Goal: Check status: Check status

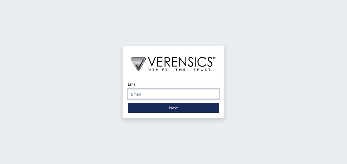
click at [158, 96] on input "Email" at bounding box center [174, 94] width 92 height 10
type input "[PERSON_NAME][EMAIL_ADDRESS][PERSON_NAME][DOMAIN_NAME]"
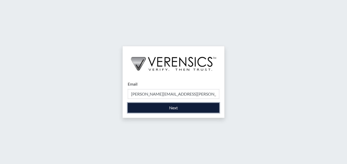
click at [154, 110] on button "Next" at bounding box center [174, 108] width 92 height 10
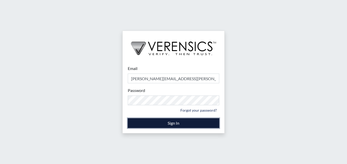
click at [132, 125] on button "Sign In" at bounding box center [174, 123] width 92 height 10
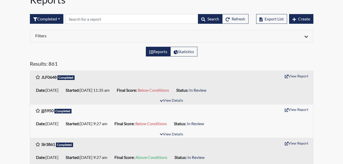
scroll to position [26, 0]
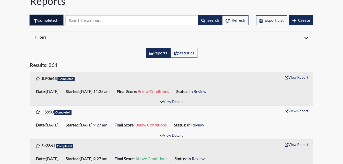
click at [59, 19] on button "Completed" at bounding box center [46, 20] width 33 height 10
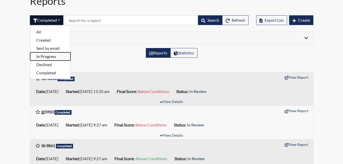
click at [52, 56] on button "In Progress" at bounding box center [50, 56] width 40 height 8
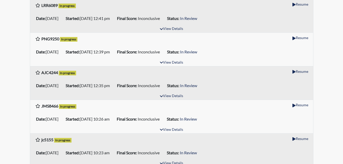
scroll to position [102, 0]
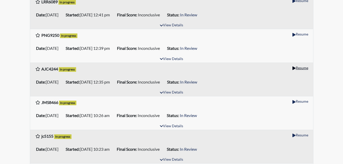
click at [301, 67] on button "Resume" at bounding box center [300, 68] width 20 height 8
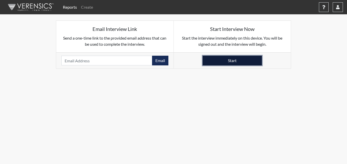
click at [252, 61] on button "Start" at bounding box center [232, 61] width 59 height 10
